Goal: Information Seeking & Learning: Learn about a topic

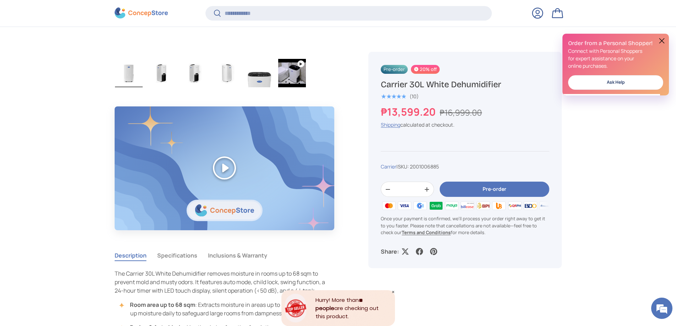
scroll to position [495, 0]
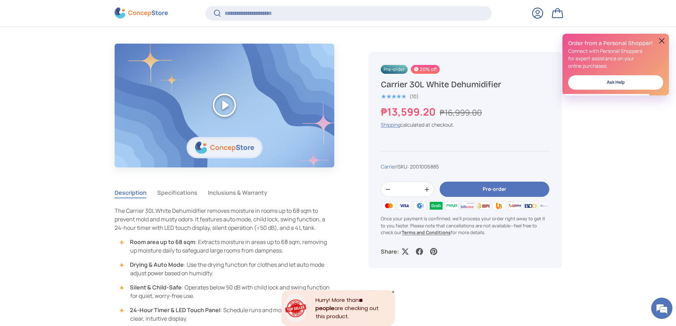
click at [169, 195] on button "Specifications" at bounding box center [177, 192] width 40 height 16
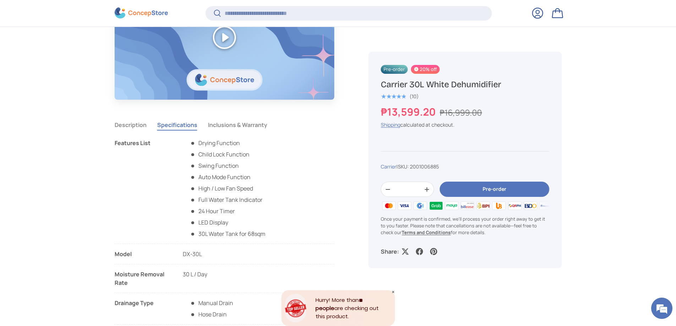
scroll to position [566, 0]
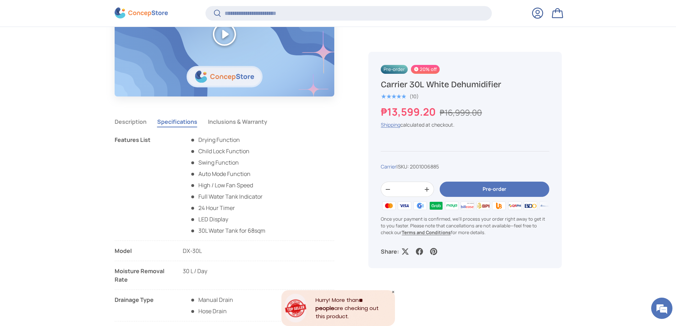
click at [119, 119] on button "Description" at bounding box center [131, 122] width 32 height 16
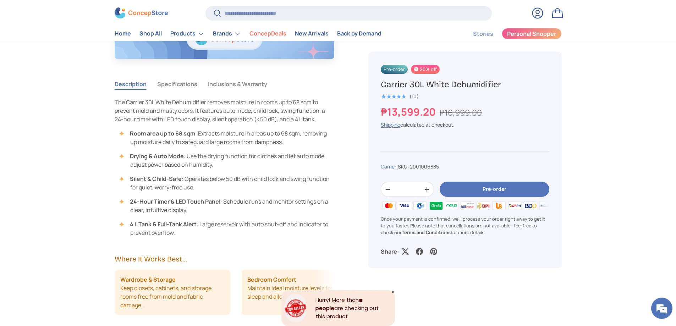
scroll to position [603, 0]
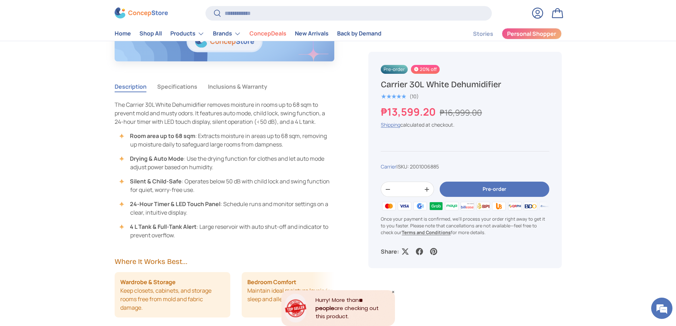
click at [395, 292] on icon "Close" at bounding box center [393, 292] width 4 height 4
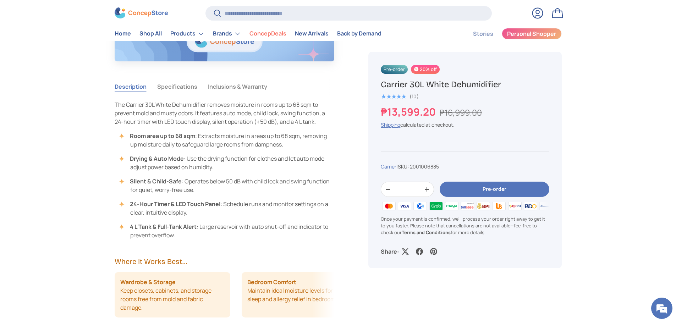
click at [187, 80] on button "Specifications" at bounding box center [177, 86] width 40 height 16
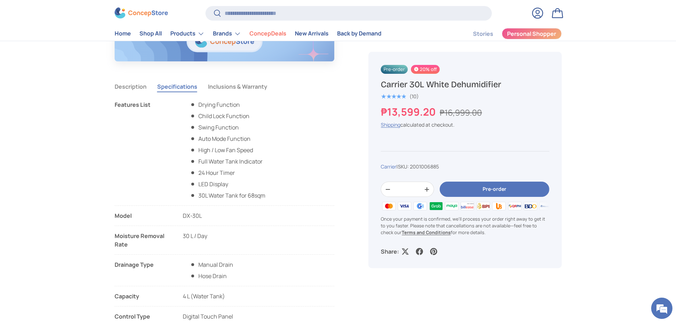
drag, startPoint x: 114, startPoint y: 104, endPoint x: 264, endPoint y: 194, distance: 175.2
click at [264, 194] on li "Features List Drying Function Child Lock Function Swing Function Auto Mode Func…" at bounding box center [225, 152] width 220 height 105
copy li "Features List Drying Function Child Lock Function Swing Function Auto Mode Func…"
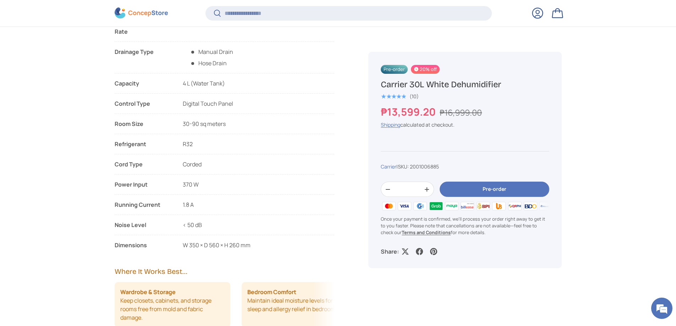
scroll to position [815, 0]
drag, startPoint x: 115, startPoint y: 94, endPoint x: 252, endPoint y: 247, distance: 205.0
click at [252, 247] on ul "Features List Drying Function Child Lock Function Swing Function Auto Mode Func…" at bounding box center [225, 68] width 220 height 362
copy ul "Moisture Removal Rate 30 L / Day Drainage Type Manual Drain Hose Drain Capacity…"
